Goal: Task Accomplishment & Management: Complete application form

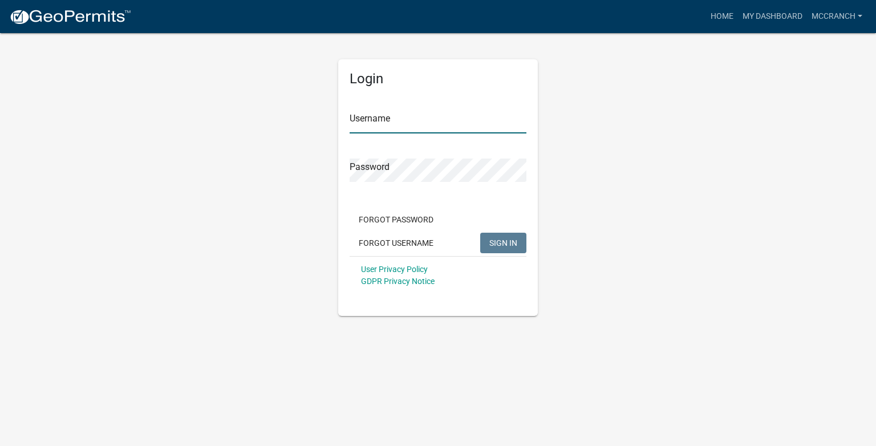
type input "mccranch"
click at [394, 121] on input "mccranch" at bounding box center [438, 121] width 177 height 23
click at [496, 240] on span "SIGN IN" at bounding box center [503, 242] width 28 height 9
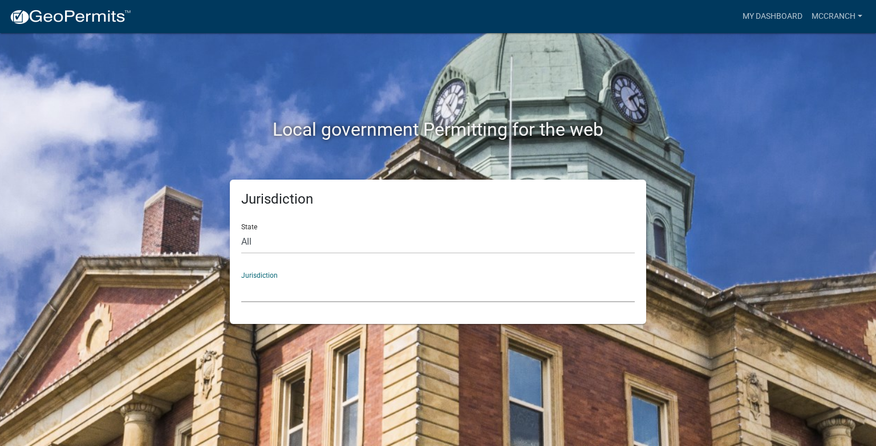
click at [320, 295] on select "Custer County, Colorado Cook County, Georgia Crawford County, Georgia Gilmer Co…" at bounding box center [437, 290] width 393 height 23
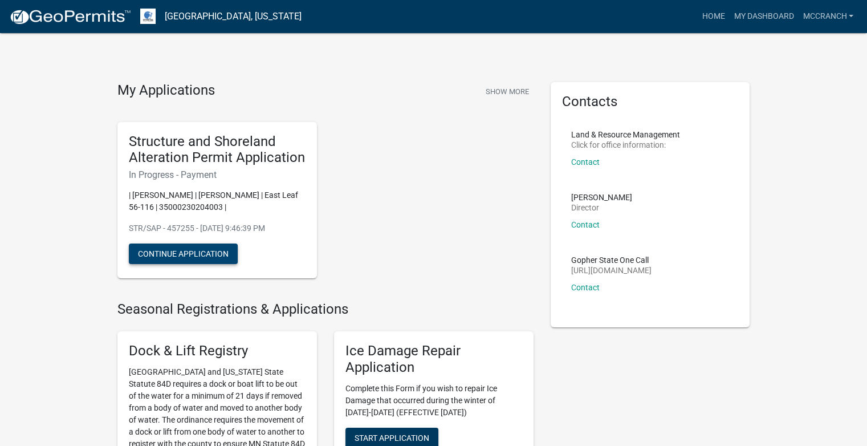
click at [189, 256] on button "Continue Application" at bounding box center [183, 253] width 109 height 21
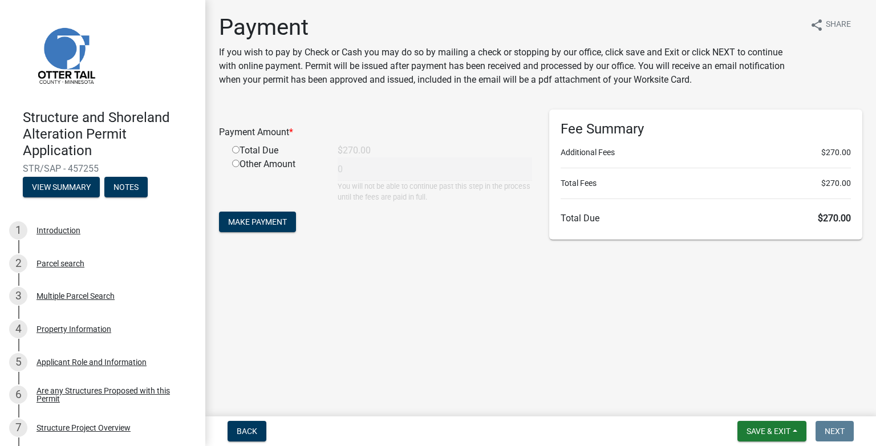
click at [238, 149] on input "radio" at bounding box center [235, 149] width 7 height 7
radio input "true"
type input "270"
click at [269, 226] on span "Make Payment" at bounding box center [257, 221] width 59 height 9
